Goal: Task Accomplishment & Management: Use online tool/utility

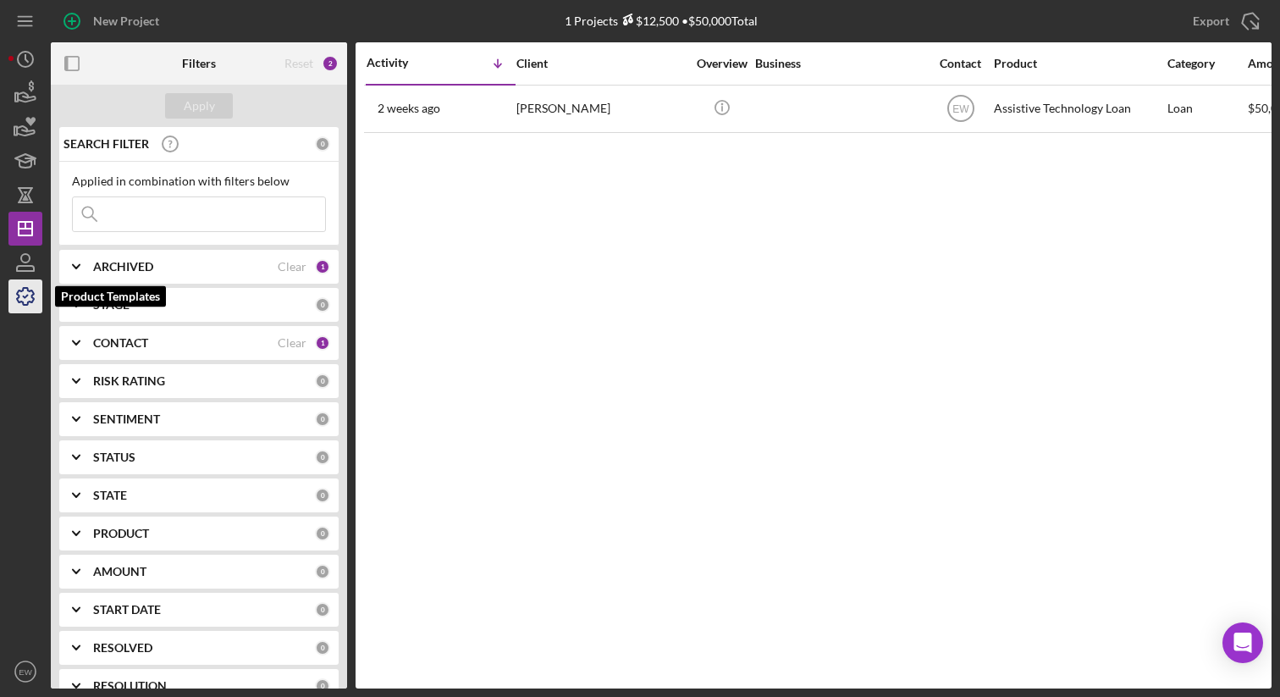
click at [28, 299] on icon "button" at bounding box center [25, 296] width 42 height 42
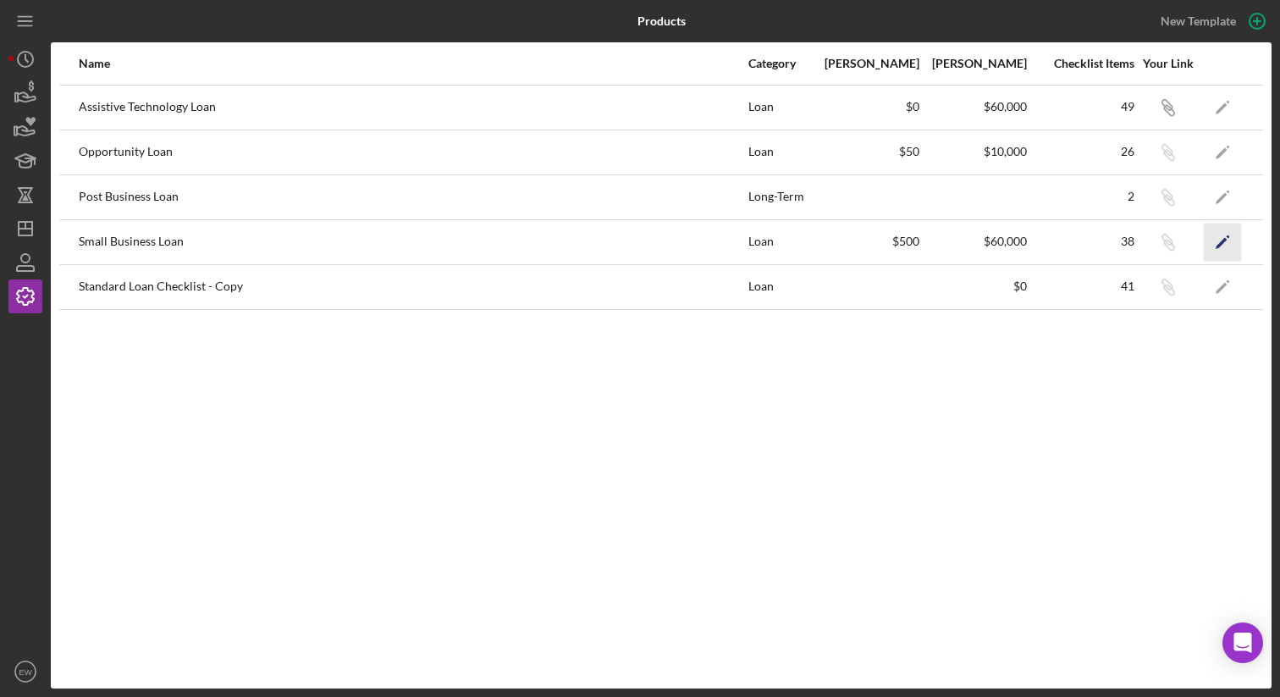
click at [1224, 246] on icon "Icon/Edit" at bounding box center [1223, 242] width 38 height 38
click at [33, 299] on icon "button" at bounding box center [25, 296] width 17 height 17
click at [1219, 232] on icon "Icon/Edit" at bounding box center [1223, 242] width 38 height 38
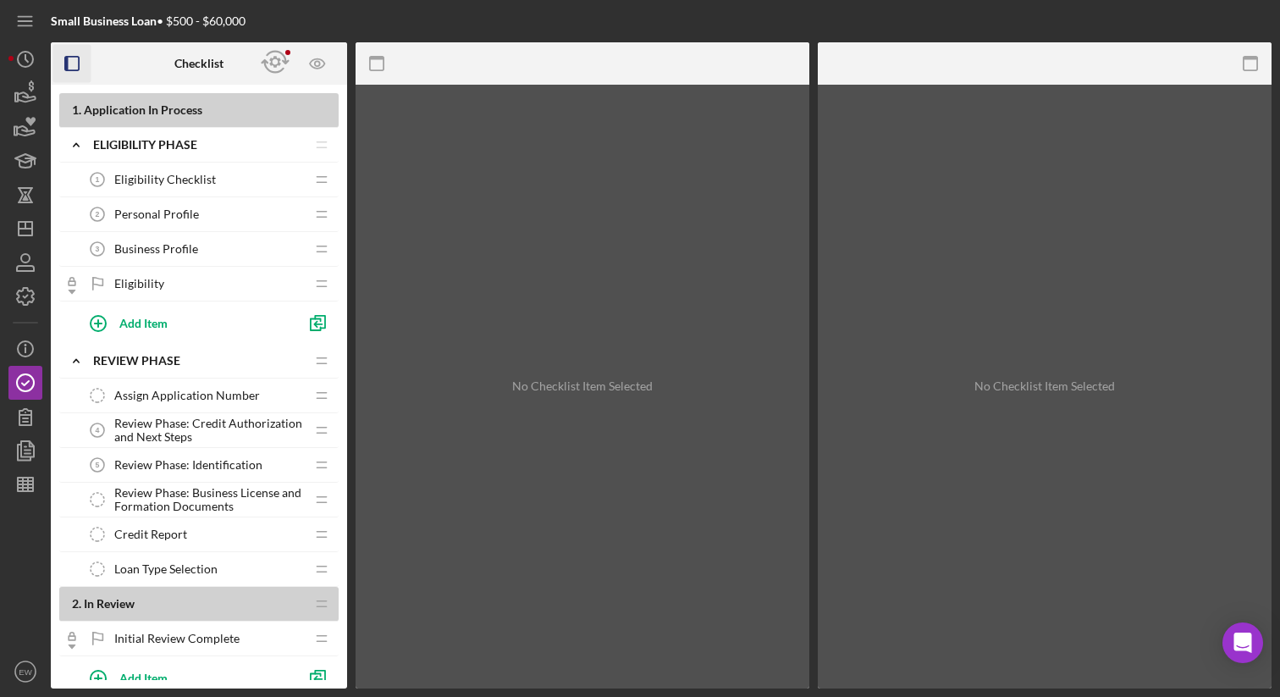
click at [73, 60] on icon "button" at bounding box center [72, 64] width 38 height 38
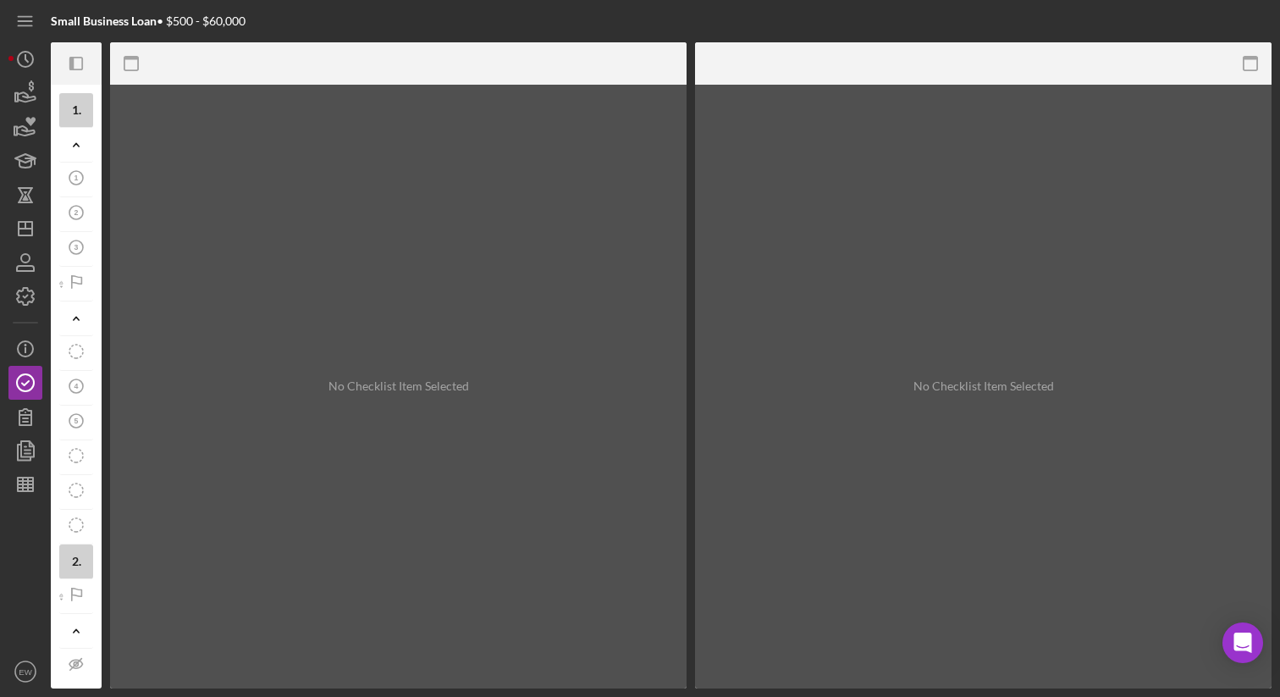
click at [73, 60] on icon "button" at bounding box center [71, 64] width 4 height 14
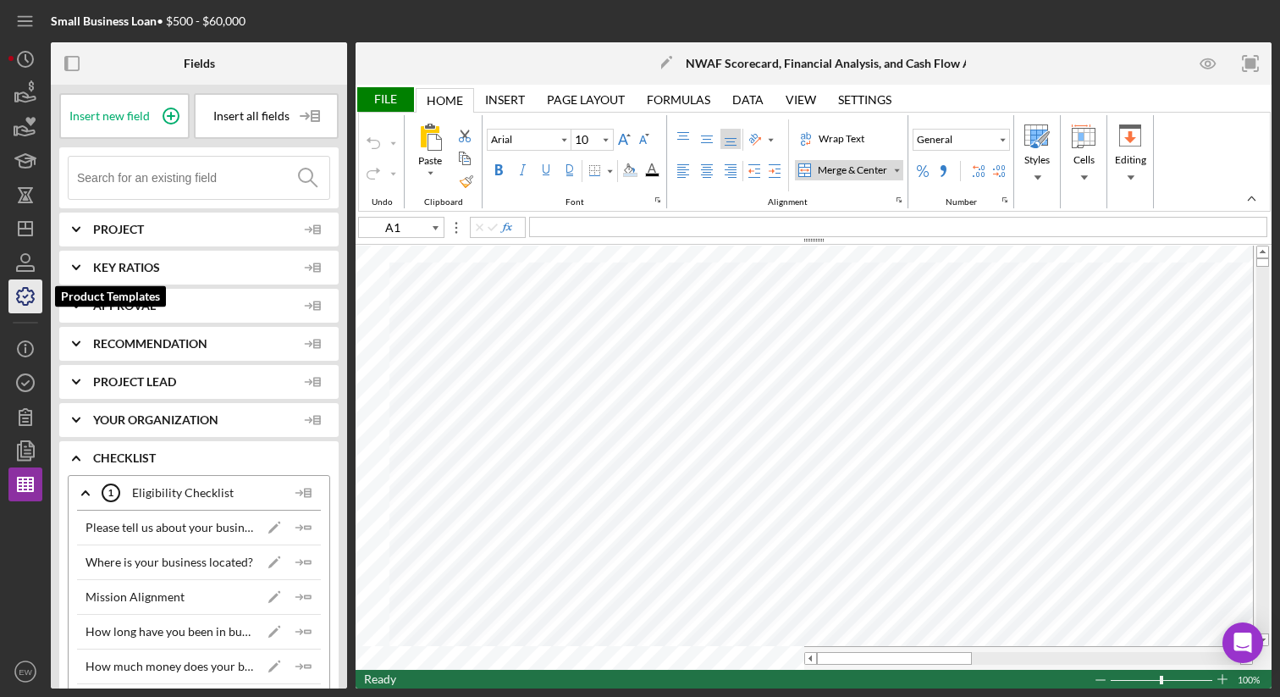
click at [24, 294] on icon "button" at bounding box center [25, 296] width 42 height 42
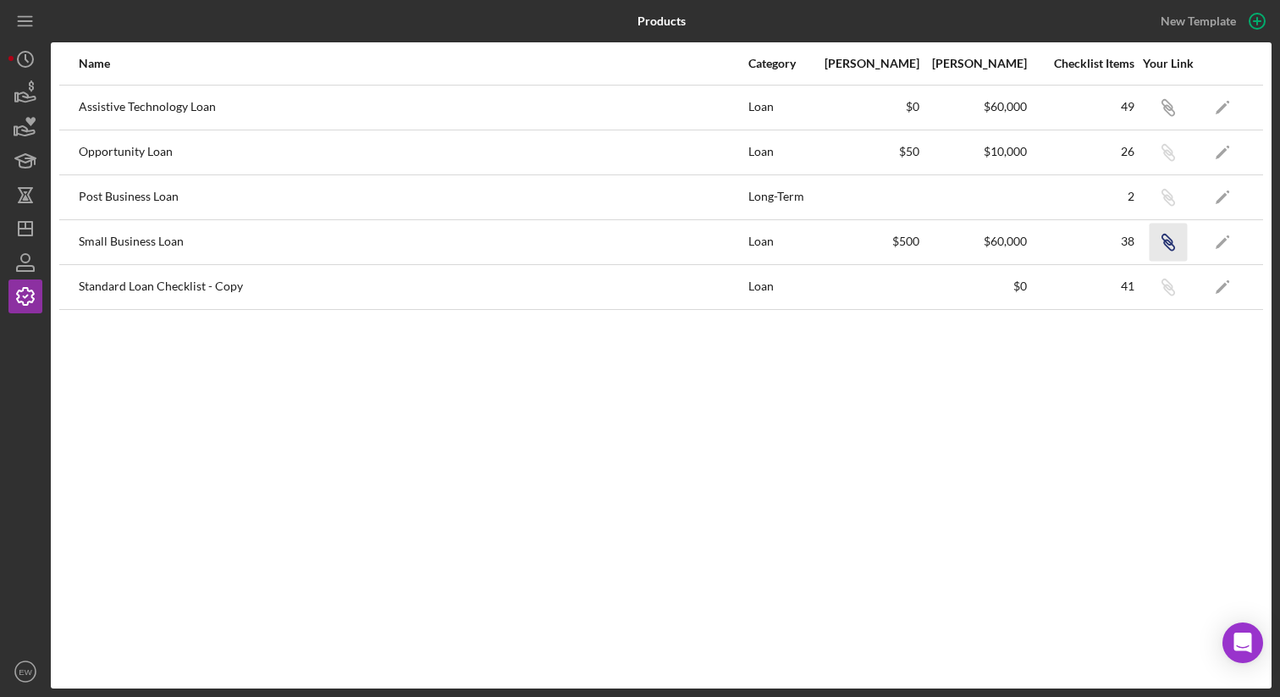
click at [1155, 242] on icon "Icon/Link" at bounding box center [1168, 242] width 38 height 38
